Goal: Navigation & Orientation: Find specific page/section

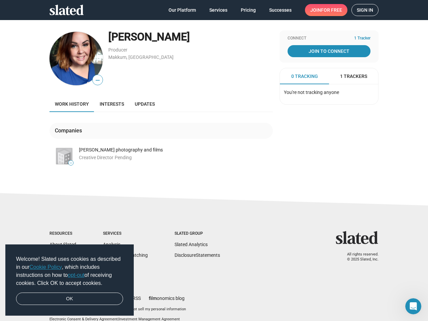
click at [70, 281] on span "Welcome! Slated uses cookies as described in our Cookie Policy , which includes…" at bounding box center [69, 271] width 107 height 32
click at [74, 59] on img at bounding box center [77, 59] width 54 height 54
click at [95, 80] on span "—" at bounding box center [98, 80] width 10 height 9
click at [62, 156] on img at bounding box center [64, 156] width 16 height 16
click at [69, 163] on span "—" at bounding box center [71, 163] width 5 height 4
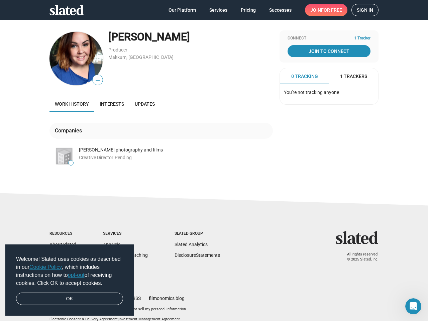
click at [302, 76] on span "0 Tracking" at bounding box center [305, 76] width 27 height 6
click at [351, 76] on span "1 Trackers" at bounding box center [353, 76] width 27 height 6
click at [160, 310] on button "Do not sell my personal information" at bounding box center [157, 309] width 60 height 5
